Goal: Task Accomplishment & Management: Manage account settings

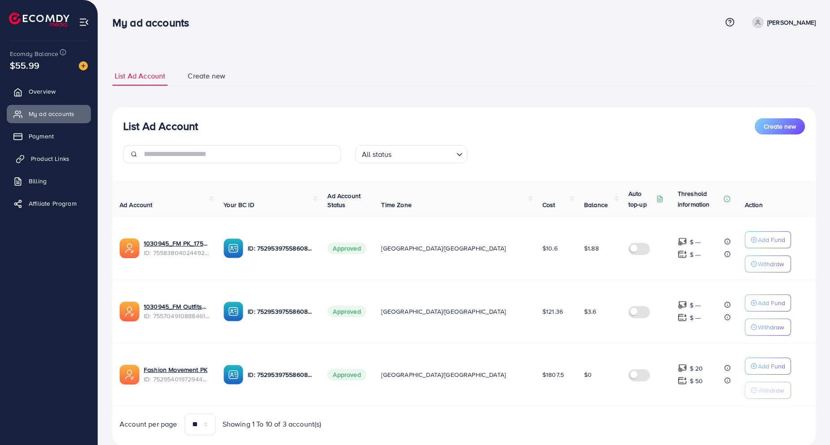
click at [43, 158] on span "Product Links" at bounding box center [50, 158] width 39 height 9
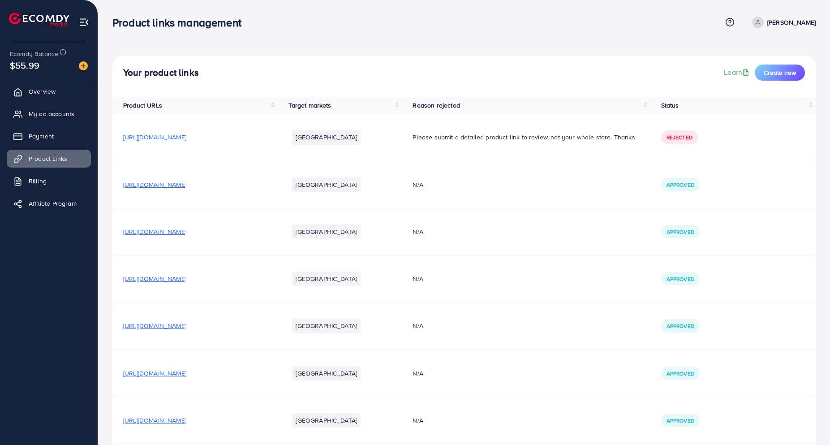
click at [186, 187] on span "[URL][DOMAIN_NAME]" at bounding box center [154, 184] width 63 height 9
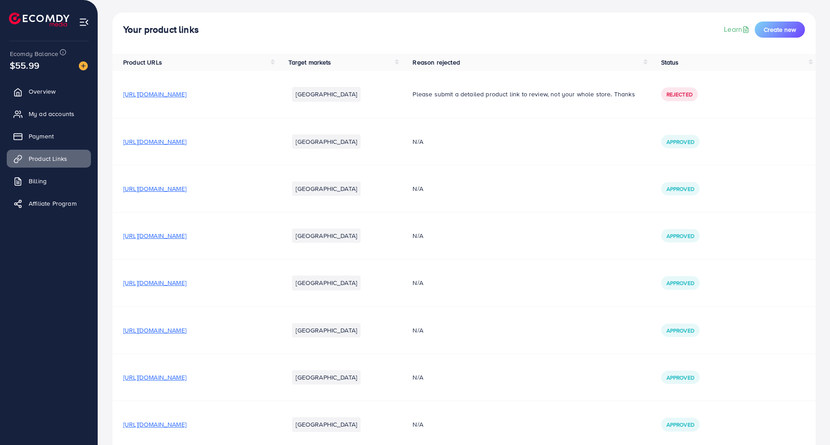
scroll to position [43, 0]
click at [186, 232] on span "[URL][DOMAIN_NAME]" at bounding box center [154, 236] width 63 height 9
click at [40, 113] on span "My ad accounts" at bounding box center [54, 113] width 46 height 9
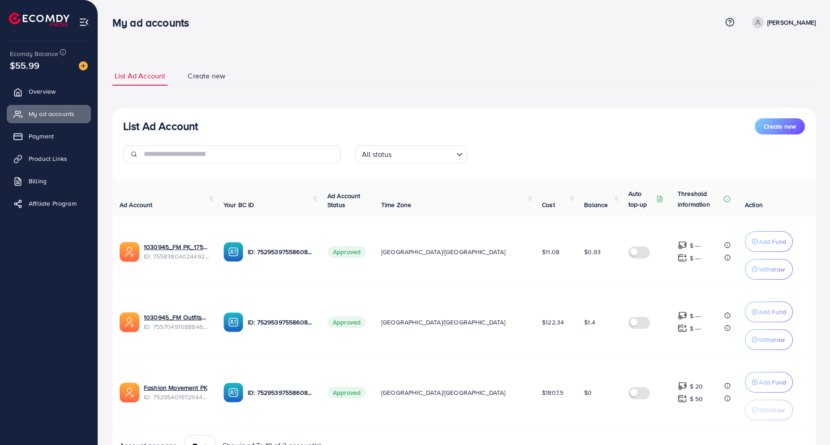
click at [422, 50] on div "List Ad Account Create new List Ad Account Create new All status Loading... Ad …" at bounding box center [464, 246] width 732 height 492
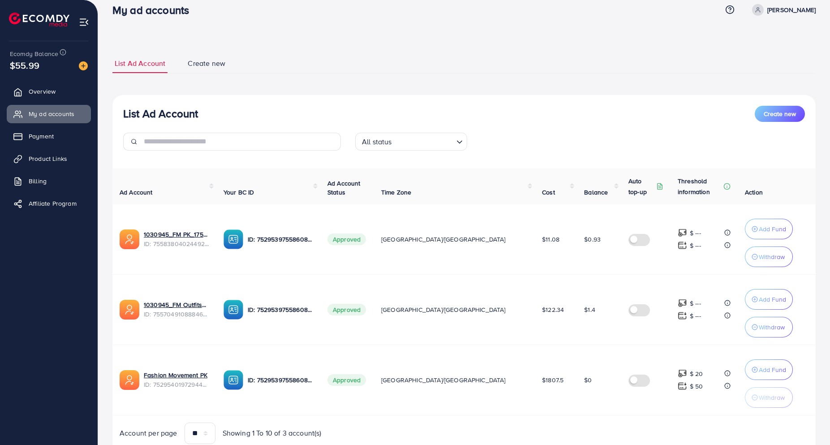
click at [472, 35] on div "List Ad Account Create new List Ad Account Create new All status Loading... Ad …" at bounding box center [464, 233] width 732 height 492
click at [426, 58] on ul "List Ad Account Create new" at bounding box center [463, 64] width 703 height 20
click at [52, 111] on span "My ad accounts" at bounding box center [54, 113] width 46 height 9
click at [46, 131] on link "Payment" at bounding box center [49, 136] width 84 height 18
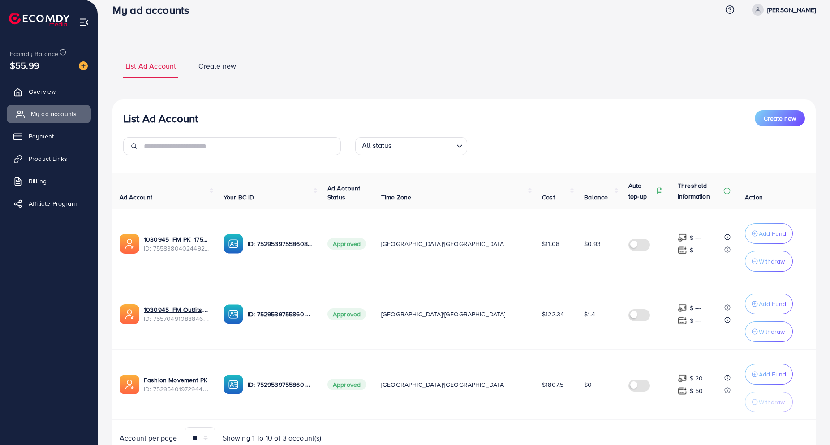
click at [60, 112] on span "My ad accounts" at bounding box center [54, 113] width 46 height 9
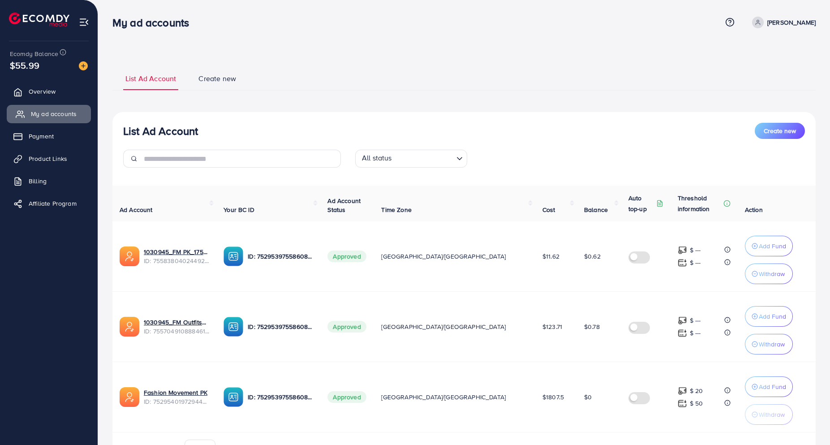
click at [60, 112] on span "My ad accounts" at bounding box center [54, 113] width 46 height 9
click at [750, 310] on button "Add Fund" at bounding box center [769, 316] width 48 height 21
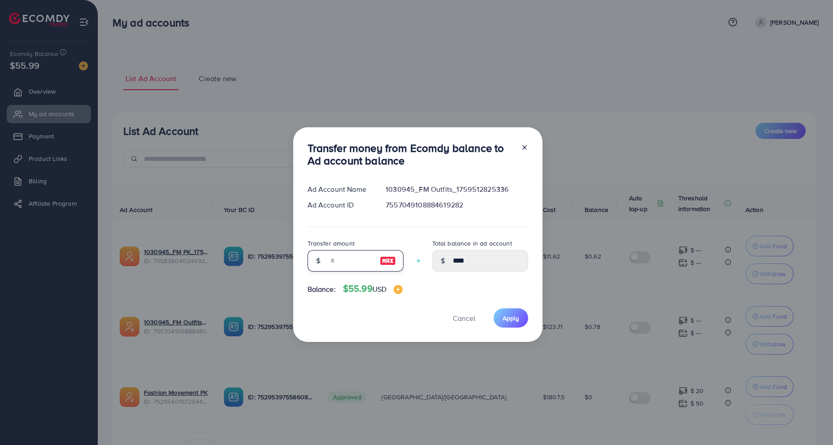
click at [351, 269] on input "number" at bounding box center [350, 261] width 45 height 22
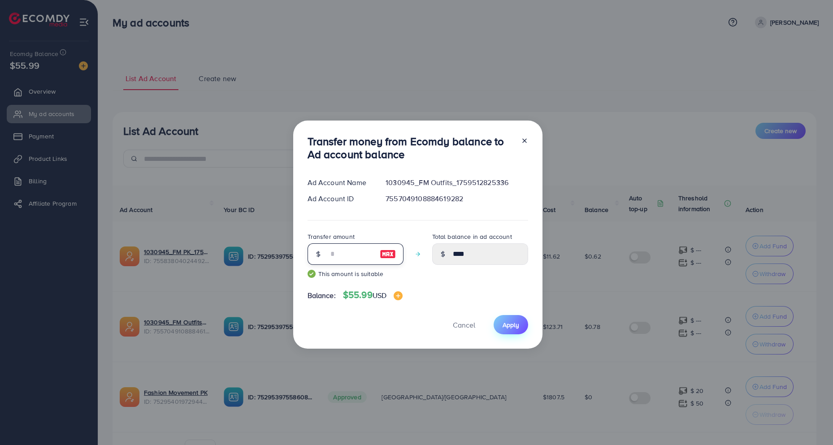
type input "**"
click at [502, 328] on span "Apply" at bounding box center [510, 324] width 17 height 9
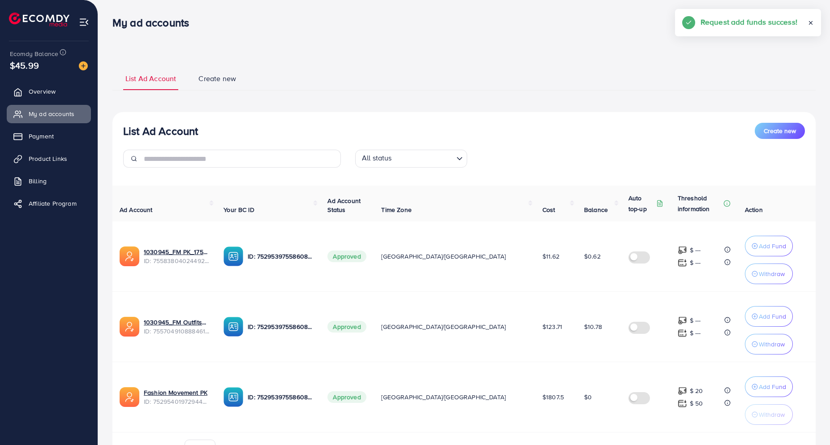
click at [759, 343] on p "Withdraw" at bounding box center [772, 344] width 26 height 11
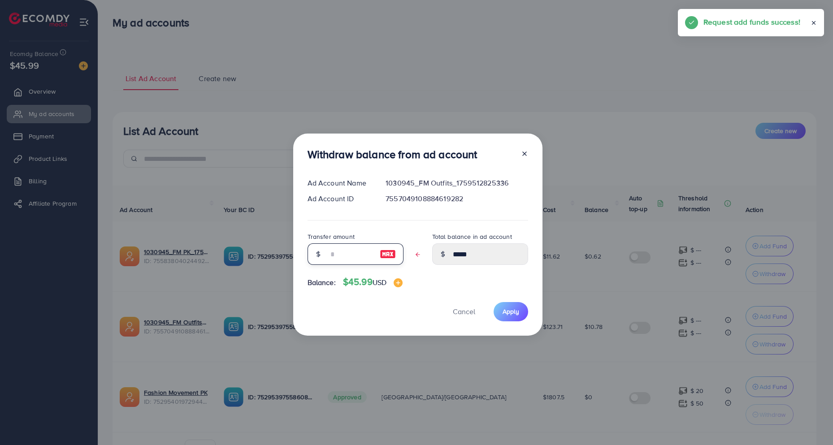
click at [328, 251] on input "text" at bounding box center [350, 254] width 45 height 22
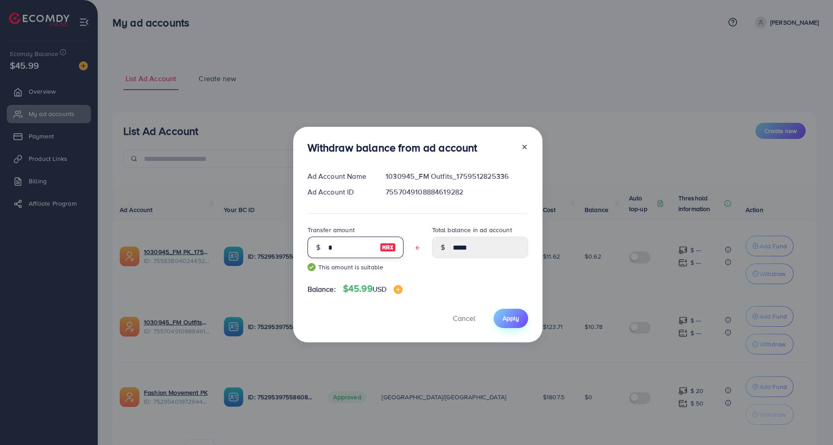
type input "*"
click at [516, 316] on span "Apply" at bounding box center [510, 318] width 17 height 9
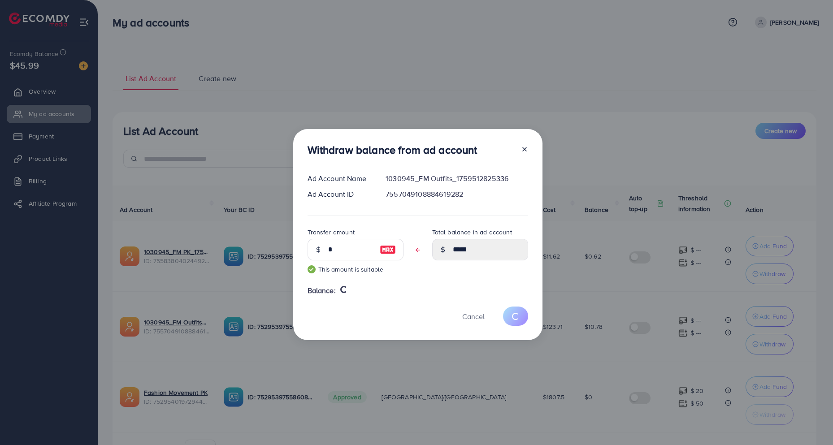
click at [335, 83] on div "Withdraw balance from ad account Ad Account Name 1030945_FM Outfits_17595128253…" at bounding box center [416, 222] width 833 height 445
